Goal: Task Accomplishment & Management: Use online tool/utility

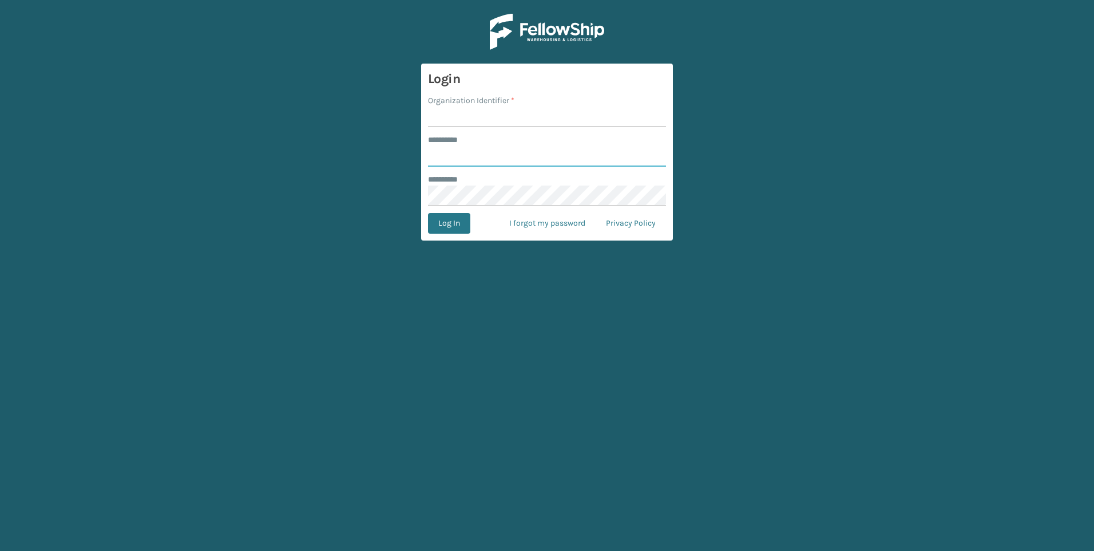
type input "***"
click at [514, 88] on form "Login Organization Identifier * ******** * *** ******** * Log In I forgot my pa…" at bounding box center [547, 152] width 252 height 177
click at [488, 124] on input "Organization Identifier *" at bounding box center [547, 116] width 238 height 21
type input "Fellowship - West"
click at [457, 220] on button "Log In" at bounding box center [449, 223] width 42 height 21
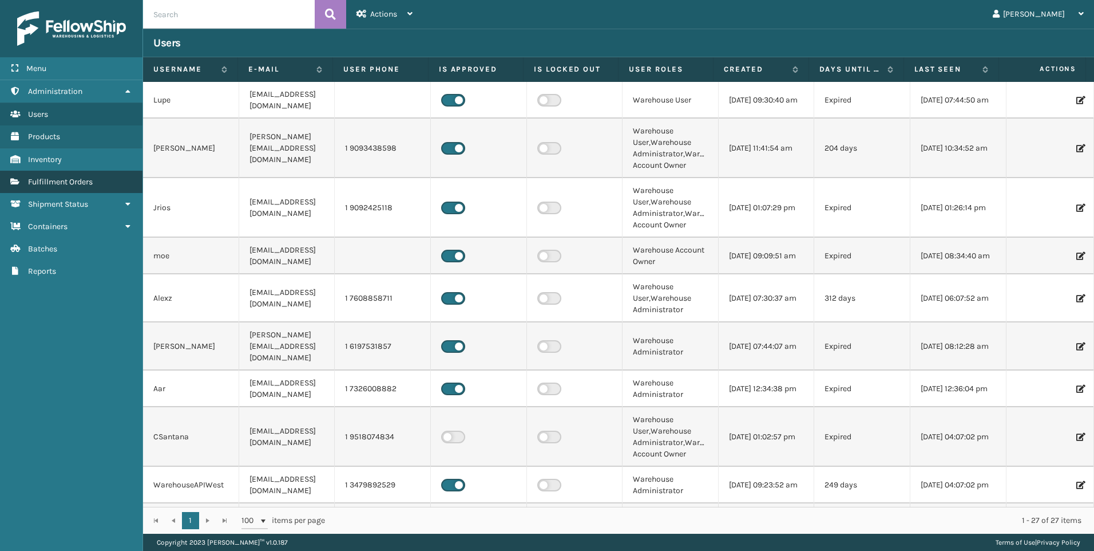
click at [75, 183] on span "Fulfillment Orders" at bounding box center [60, 182] width 65 height 10
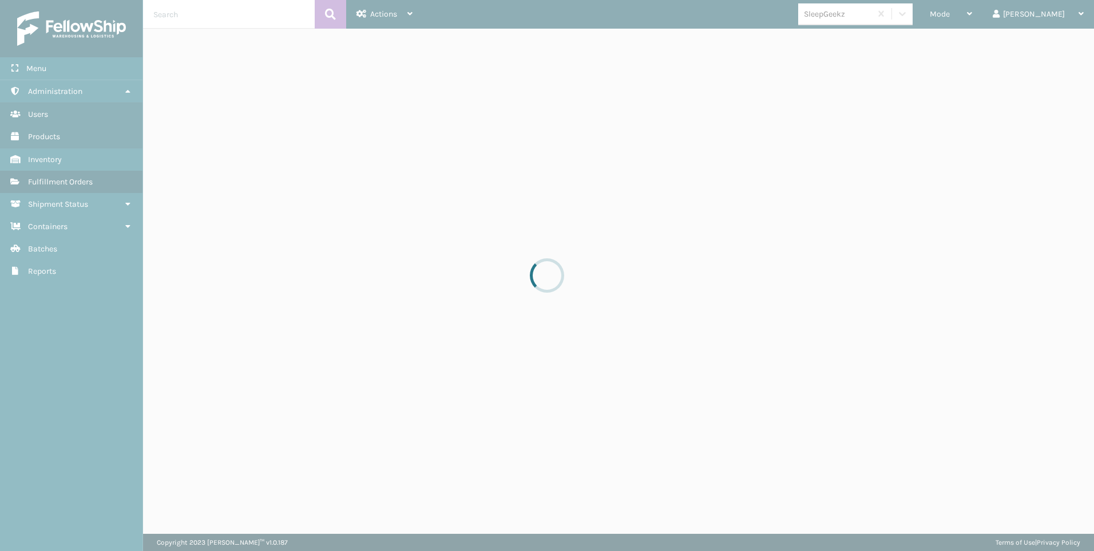
click at [1007, 14] on div at bounding box center [547, 275] width 1094 height 551
click at [973, 14] on div "Mode" at bounding box center [951, 14] width 42 height 29
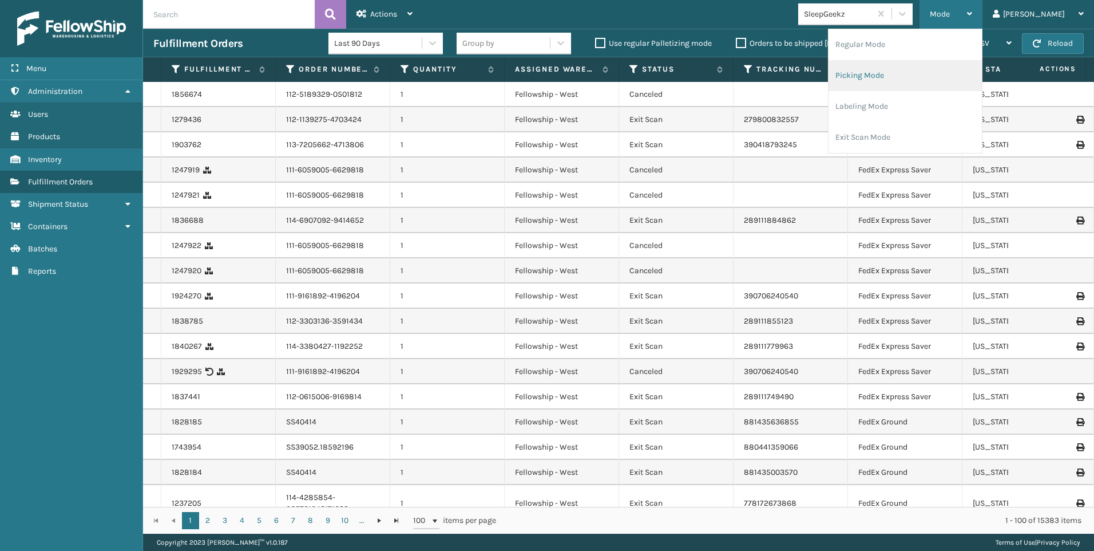
click at [954, 73] on li "Picking Mode" at bounding box center [905, 75] width 153 height 31
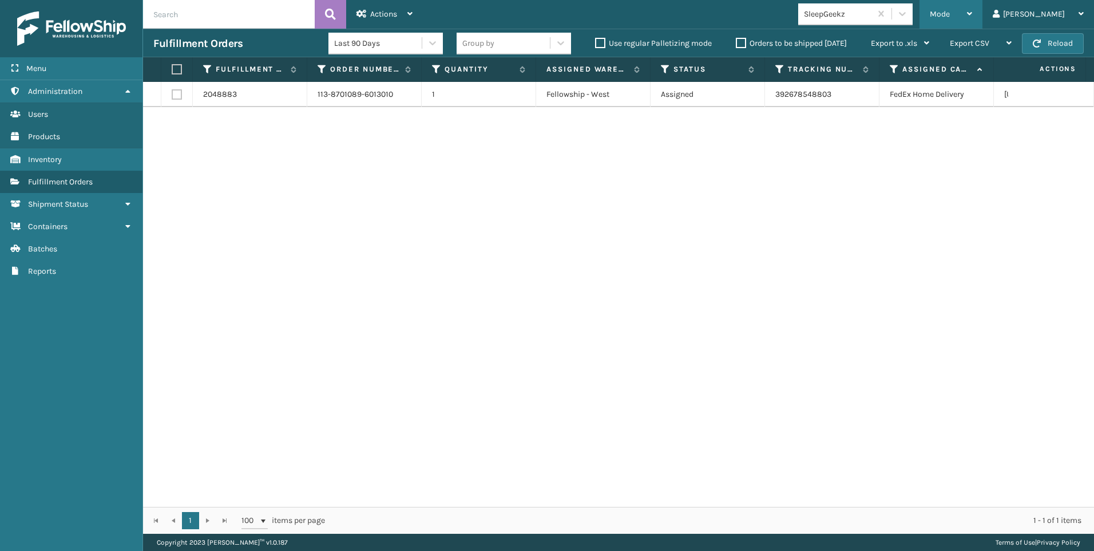
click at [973, 22] on div "Mode" at bounding box center [951, 14] width 42 height 29
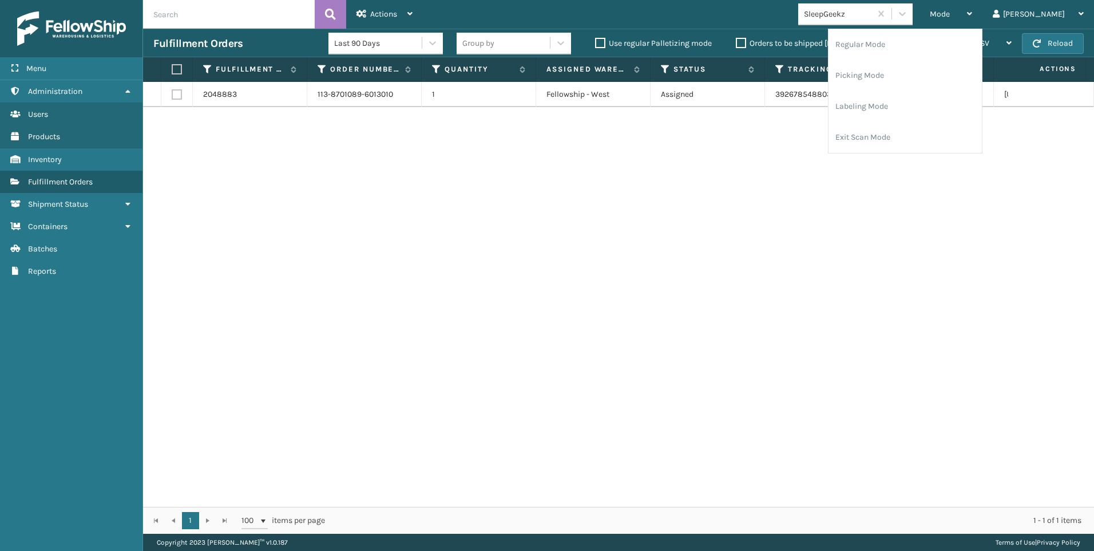
click at [872, 18] on div "SleepGeekz" at bounding box center [838, 14] width 68 height 12
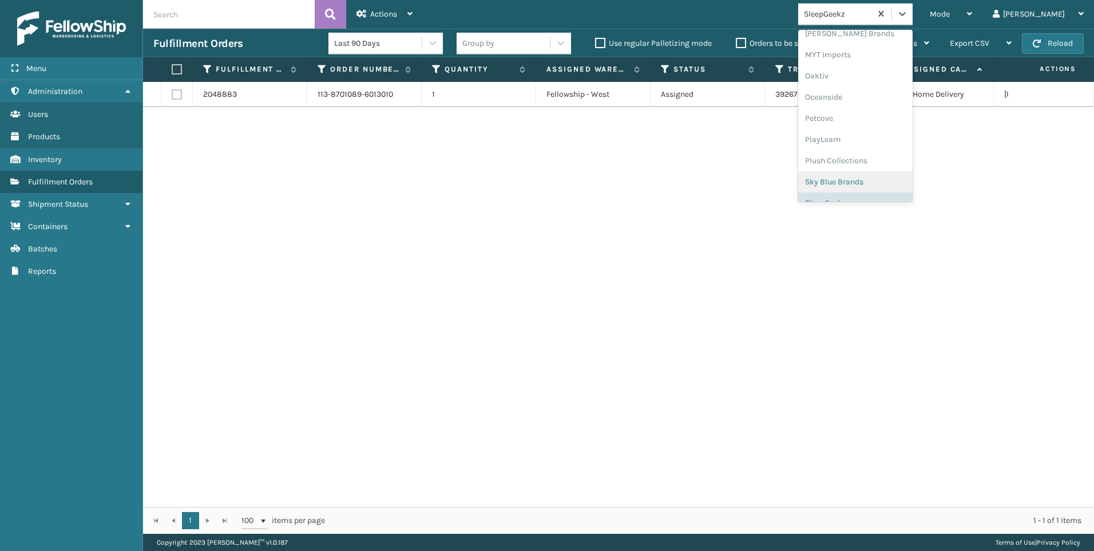
scroll to position [553, 0]
click at [897, 168] on div "SleepGeekz" at bounding box center [856, 167] width 114 height 21
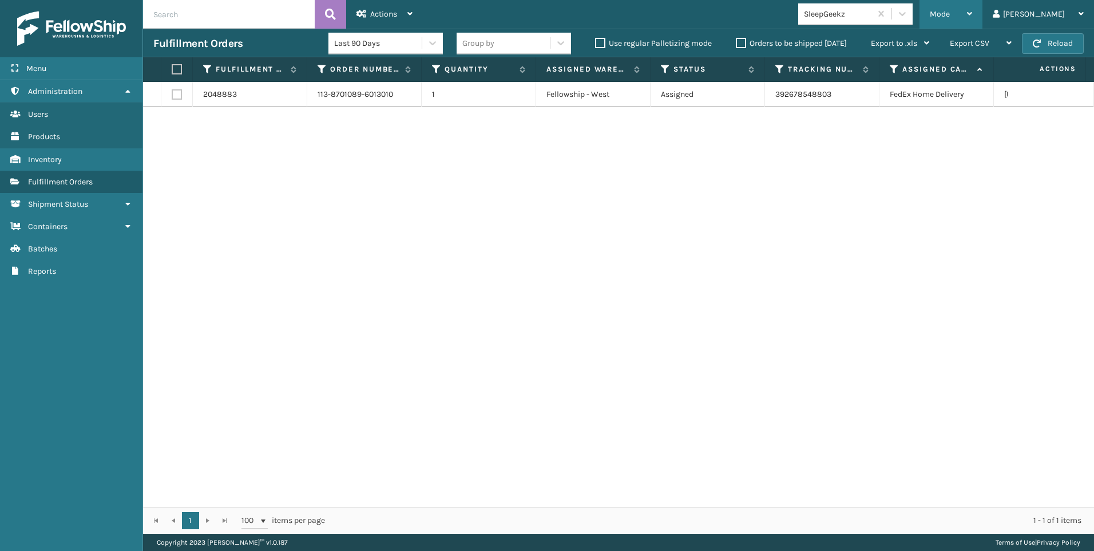
click at [973, 8] on div "Mode" at bounding box center [951, 14] width 42 height 29
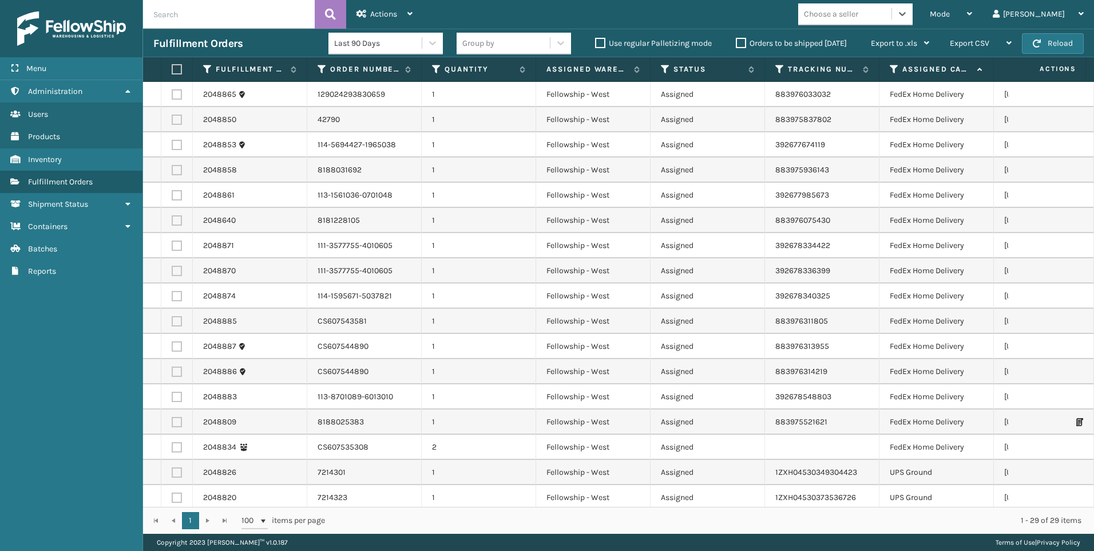
click at [909, 24] on div "Choose a seller" at bounding box center [856, 14] width 114 height 22
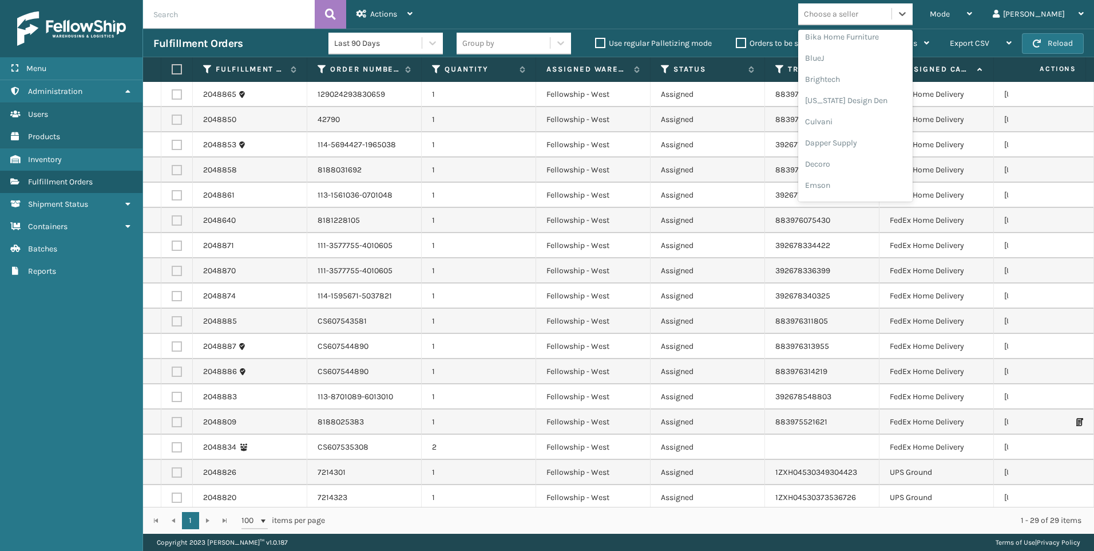
scroll to position [286, 0]
click at [902, 158] on div "Koolmore" at bounding box center [856, 158] width 114 height 21
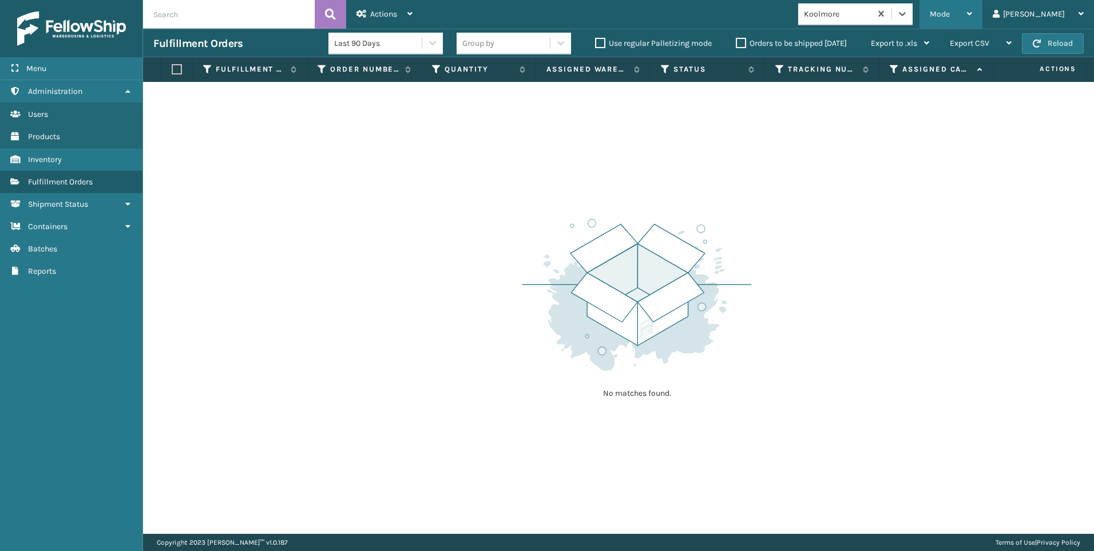
drag, startPoint x: 1009, startPoint y: 11, endPoint x: 990, endPoint y: 26, distance: 23.7
click at [973, 11] on div "Mode" at bounding box center [951, 14] width 42 height 29
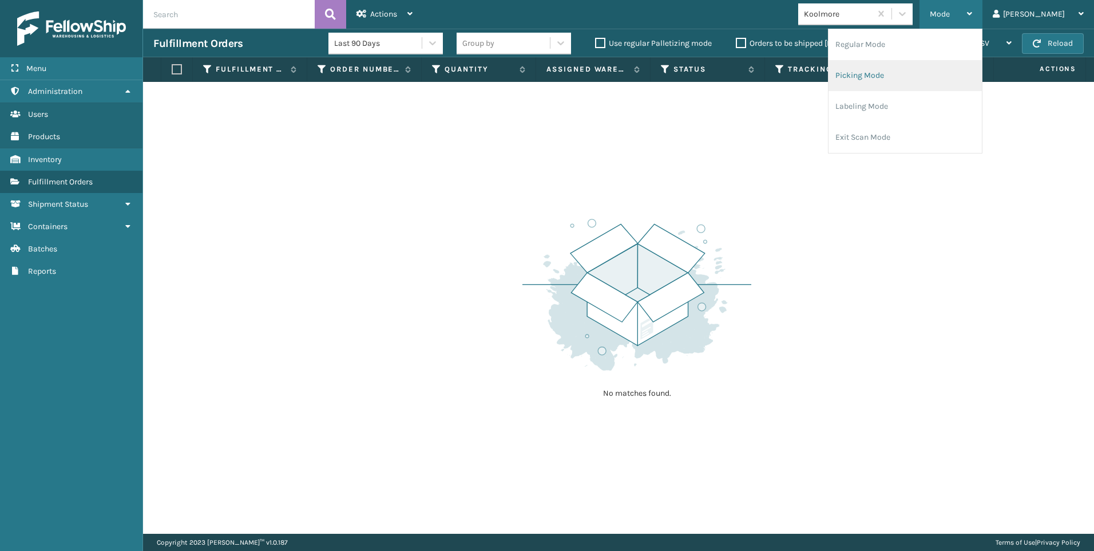
click at [954, 78] on li "Picking Mode" at bounding box center [905, 75] width 153 height 31
